Goal: Complete application form

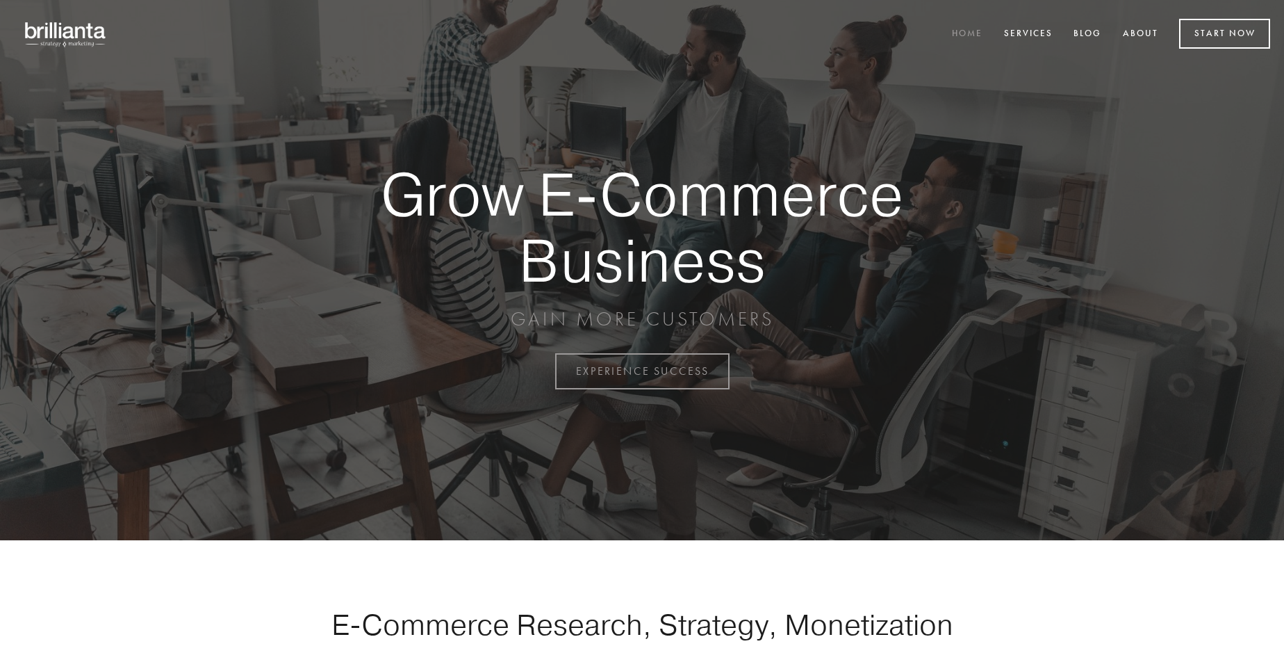
scroll to position [3643, 0]
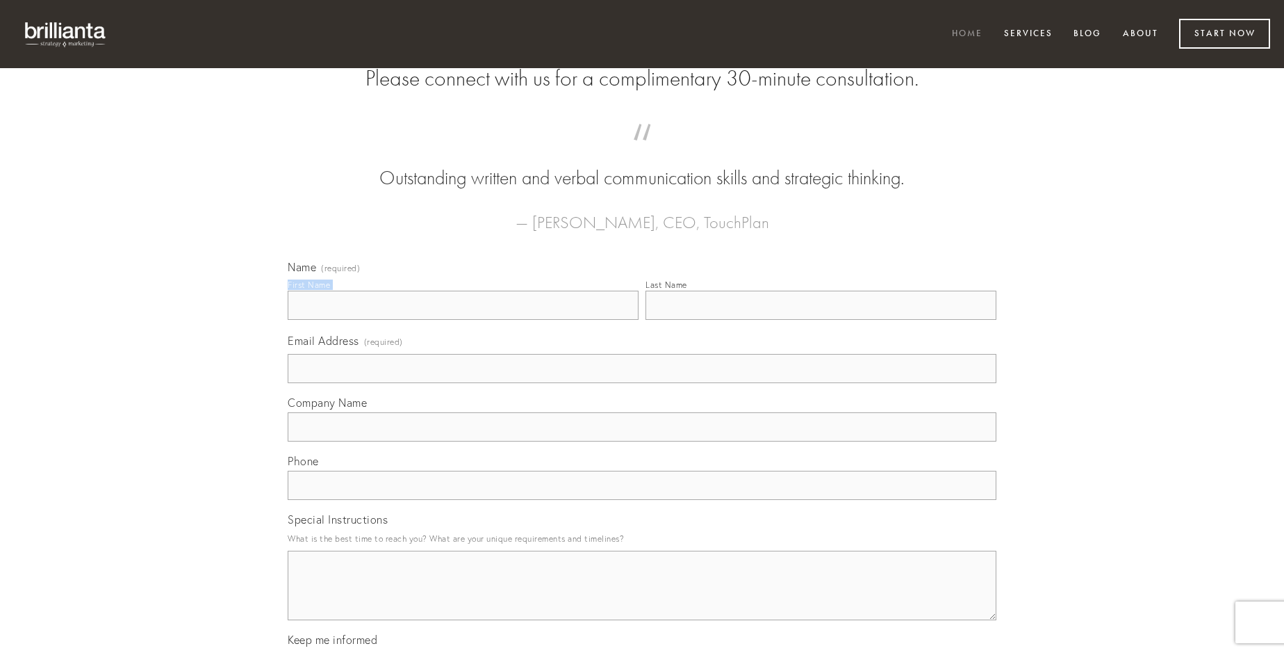
type input "[PERSON_NAME]"
click at [821, 320] on input "Last Name" at bounding box center [821, 304] width 351 height 29
type input "[PERSON_NAME]"
click at [642, 383] on input "Email Address (required)" at bounding box center [642, 368] width 709 height 29
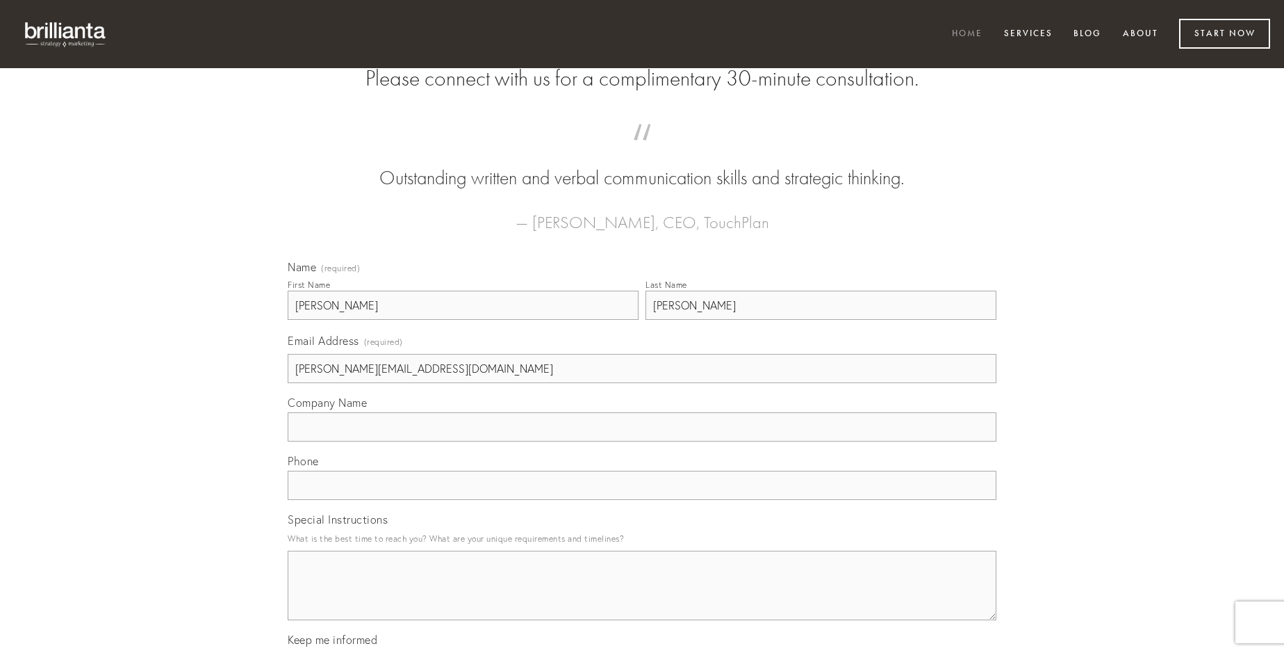
type input "[PERSON_NAME][EMAIL_ADDRESS][DOMAIN_NAME]"
click at [642, 441] on input "Company Name" at bounding box center [642, 426] width 709 height 29
type input "attollo"
click at [642, 500] on input "text" at bounding box center [642, 484] width 709 height 29
click at [642, 598] on textarea "Special Instructions" at bounding box center [642, 584] width 709 height 69
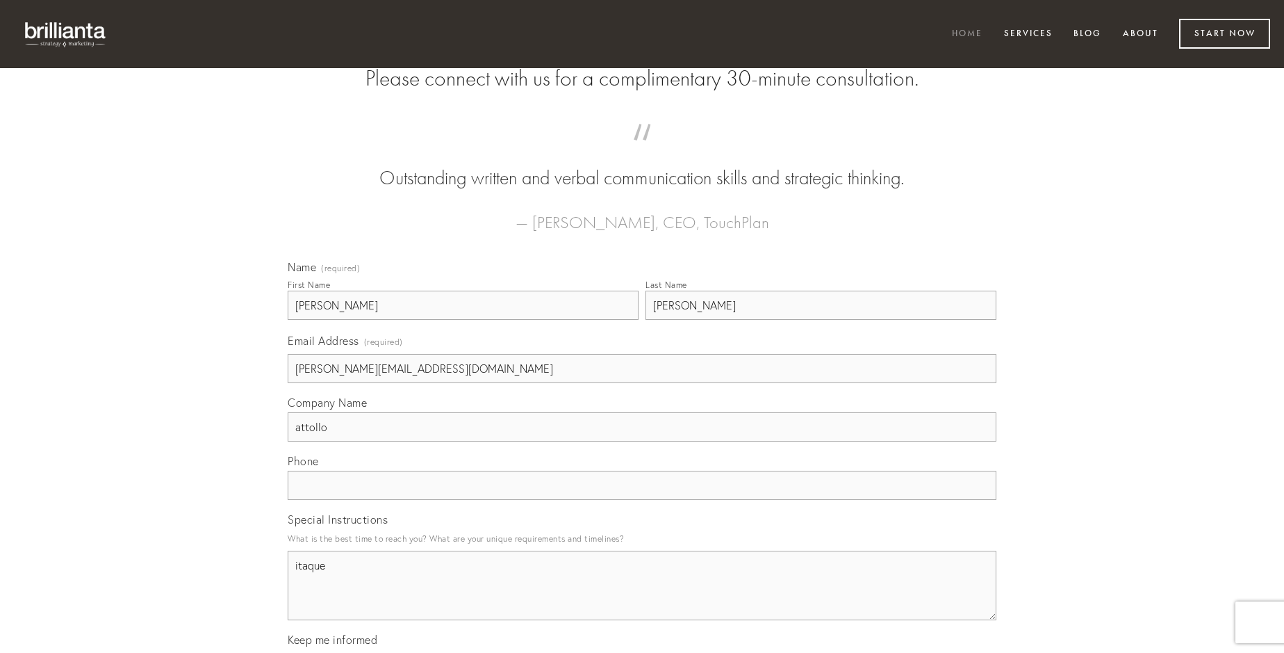
type textarea "itaque"
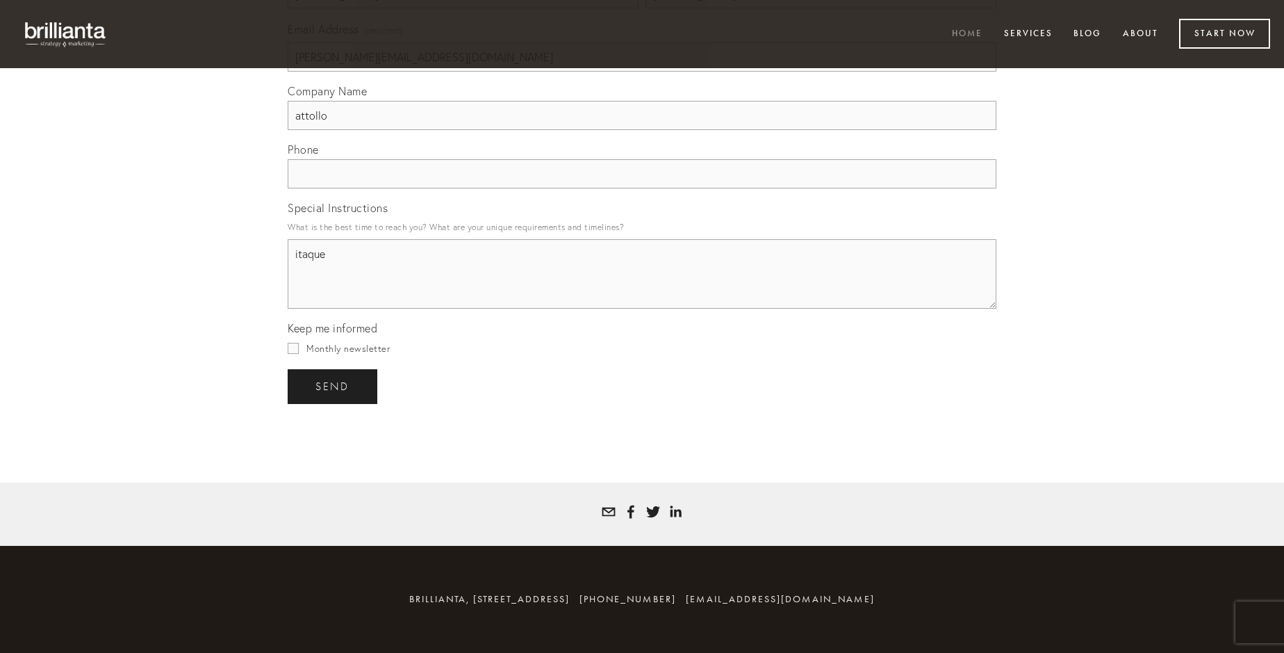
click at [334, 386] on span "send" at bounding box center [332, 386] width 34 height 13
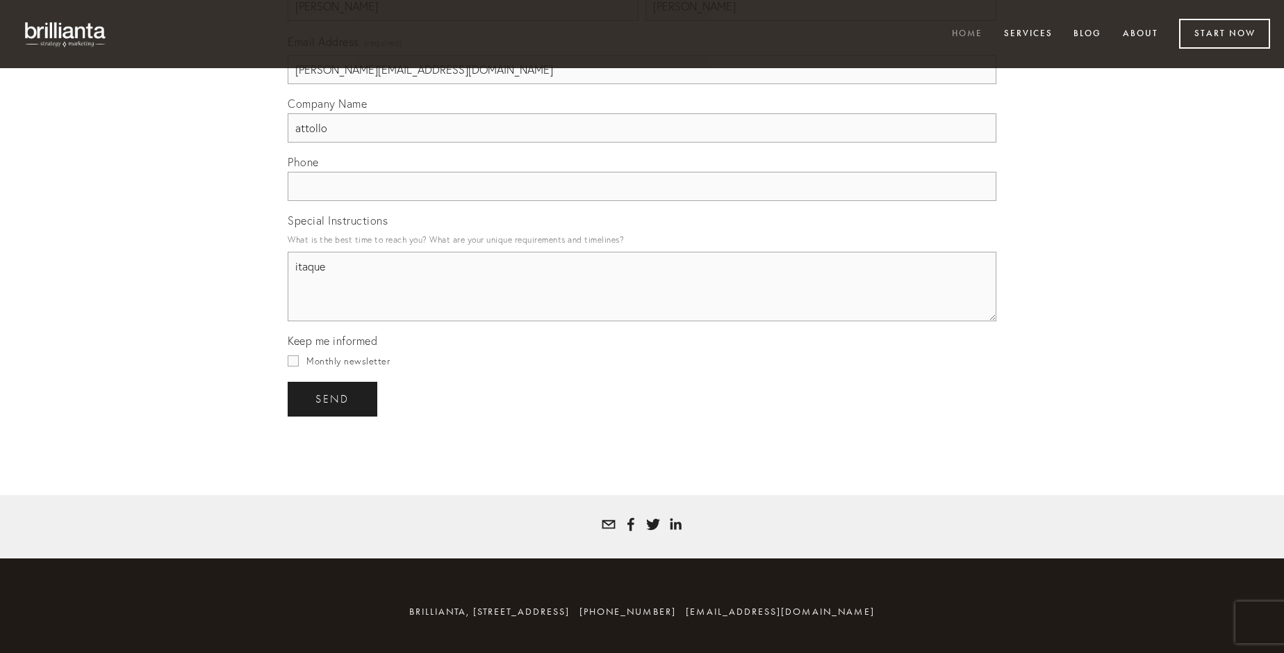
scroll to position [3602, 0]
